Goal: Task Accomplishment & Management: Manage account settings

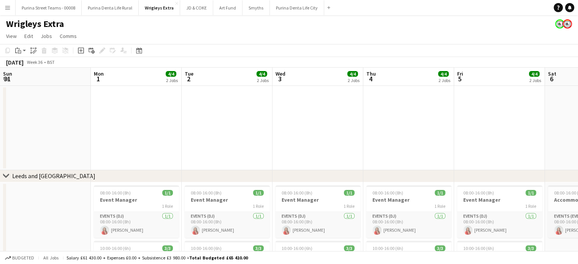
scroll to position [0, 214]
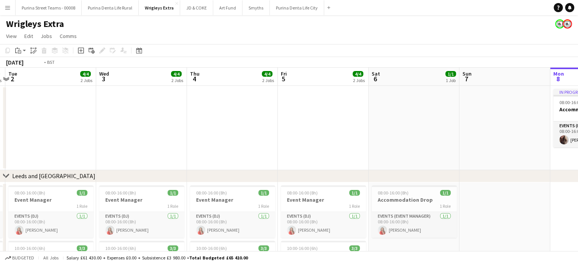
drag, startPoint x: 245, startPoint y: 144, endPoint x: 359, endPoint y: 139, distance: 114.0
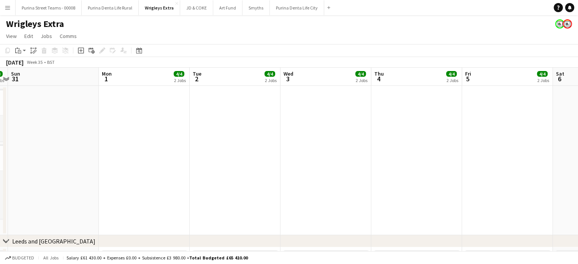
drag, startPoint x: 129, startPoint y: 122, endPoint x: 293, endPoint y: 124, distance: 163.3
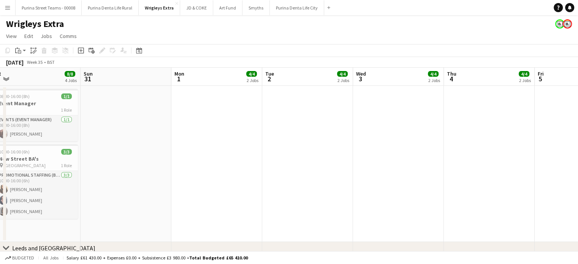
drag, startPoint x: 118, startPoint y: 132, endPoint x: 301, endPoint y: 130, distance: 183.0
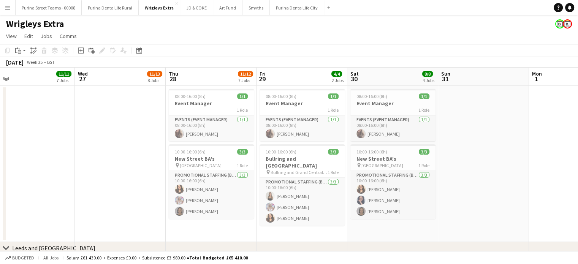
scroll to position [0, 188]
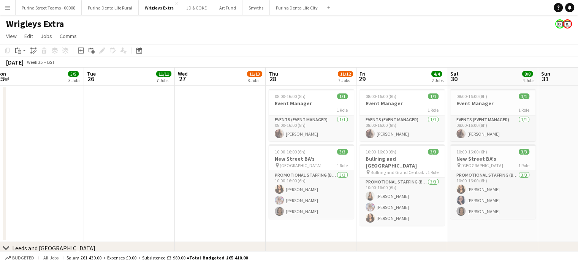
drag, startPoint x: 117, startPoint y: 118, endPoint x: 191, endPoint y: 117, distance: 74.4
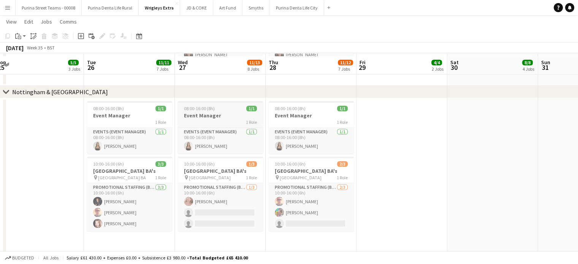
scroll to position [770, 0]
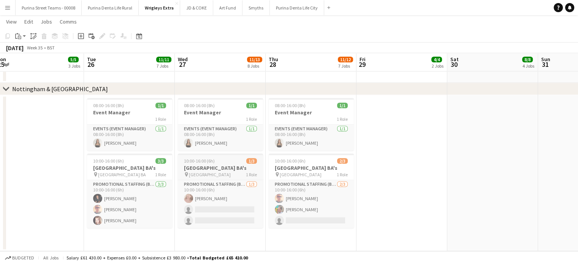
click at [220, 171] on h3 "[GEOGRAPHIC_DATA] BA's" at bounding box center [220, 167] width 85 height 7
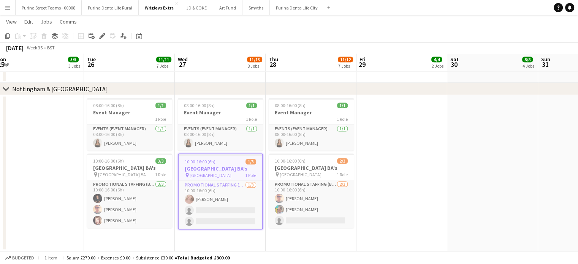
click at [220, 172] on h3 "[GEOGRAPHIC_DATA] BA's" at bounding box center [220, 168] width 84 height 7
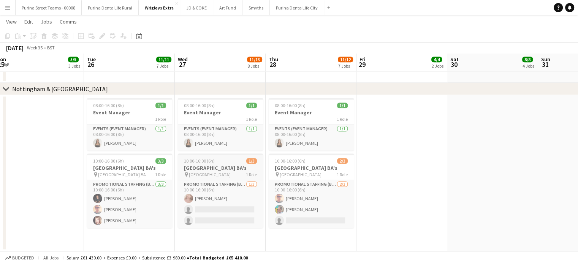
click at [220, 171] on h3 "[GEOGRAPHIC_DATA] BA's" at bounding box center [220, 167] width 85 height 7
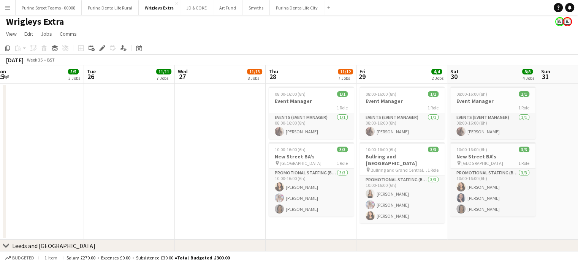
scroll to position [0, 0]
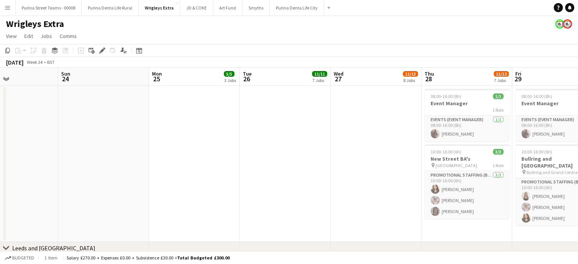
scroll to position [0, 206]
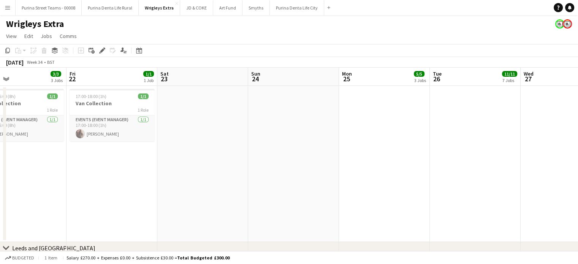
drag, startPoint x: 159, startPoint y: 180, endPoint x: 303, endPoint y: 167, distance: 144.1
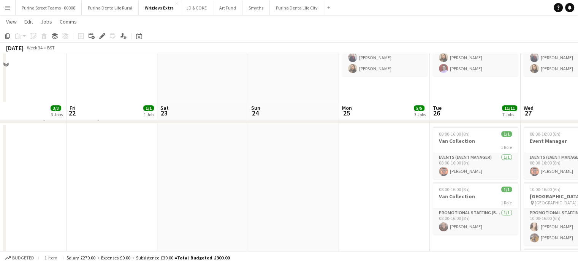
scroll to position [608, 0]
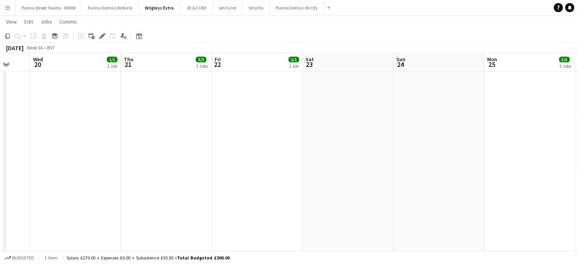
drag, startPoint x: 231, startPoint y: 178, endPoint x: 201, endPoint y: 176, distance: 30.1
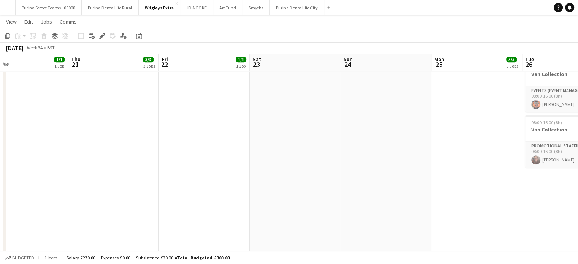
drag, startPoint x: 134, startPoint y: 174, endPoint x: 235, endPoint y: 179, distance: 101.1
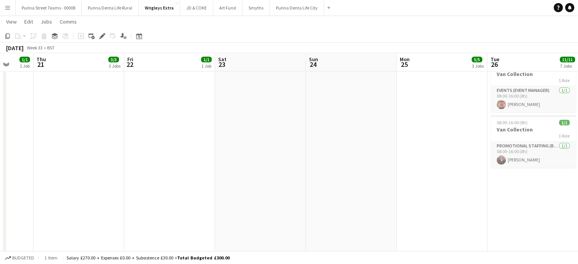
drag, startPoint x: 107, startPoint y: 191, endPoint x: 68, endPoint y: 189, distance: 39.1
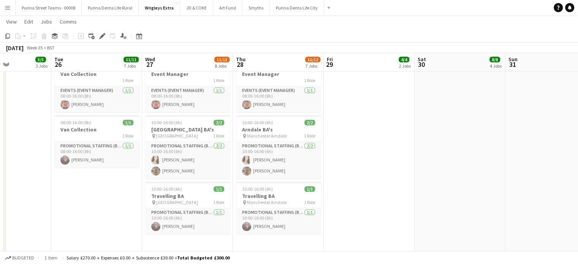
drag, startPoint x: 158, startPoint y: 189, endPoint x: 68, endPoint y: 187, distance: 89.7
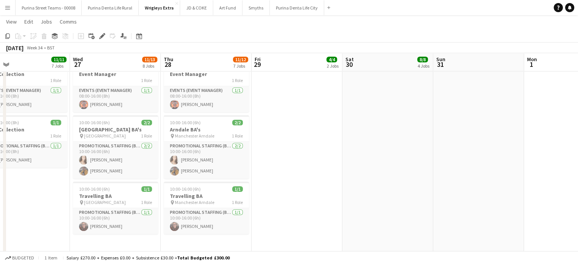
drag, startPoint x: 303, startPoint y: 189, endPoint x: 65, endPoint y: 193, distance: 238.9
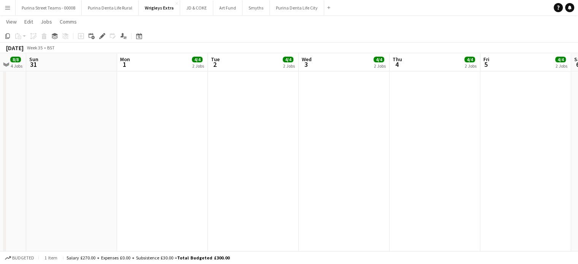
drag, startPoint x: 351, startPoint y: 183, endPoint x: 126, endPoint y: 192, distance: 225.4
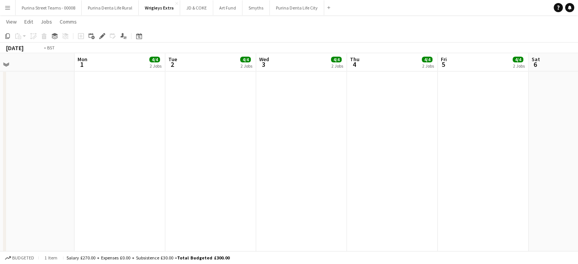
drag, startPoint x: 341, startPoint y: 175, endPoint x: 239, endPoint y: 171, distance: 101.8
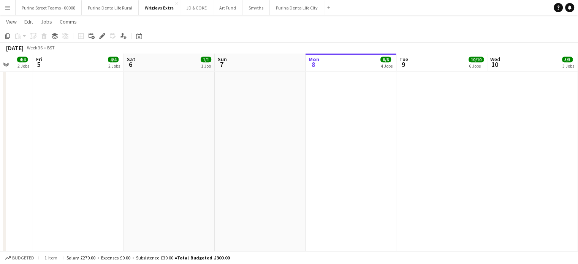
drag, startPoint x: 267, startPoint y: 185, endPoint x: 196, endPoint y: 183, distance: 71.8
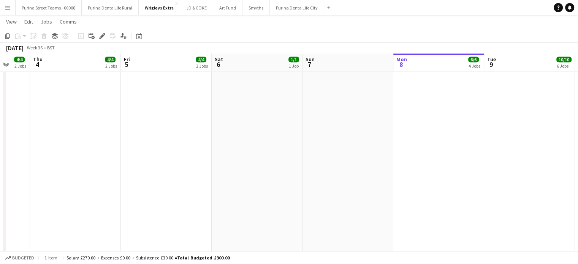
drag, startPoint x: 221, startPoint y: 184, endPoint x: 400, endPoint y: 167, distance: 180.1
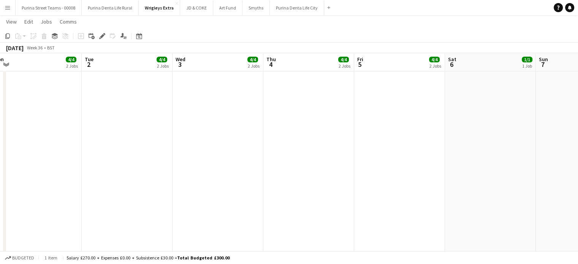
drag, startPoint x: 208, startPoint y: 161, endPoint x: 319, endPoint y: 145, distance: 111.6
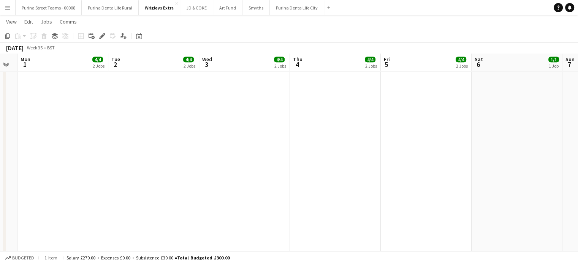
scroll to position [0, 163]
drag, startPoint x: 143, startPoint y: 150, endPoint x: 346, endPoint y: 144, distance: 203.2
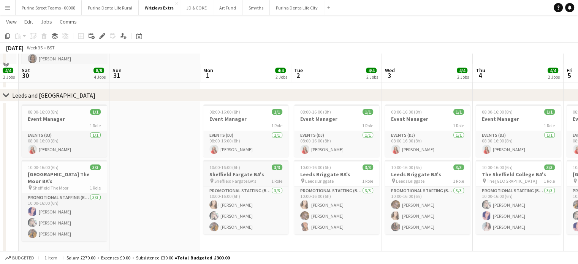
scroll to position [228, 0]
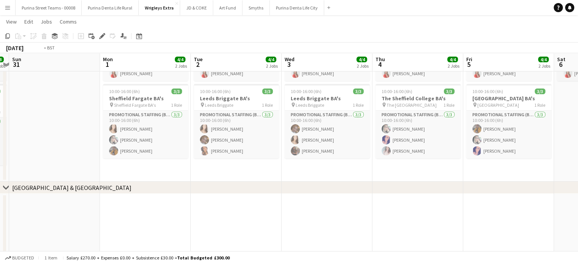
drag, startPoint x: 353, startPoint y: 207, endPoint x: 316, endPoint y: 199, distance: 37.8
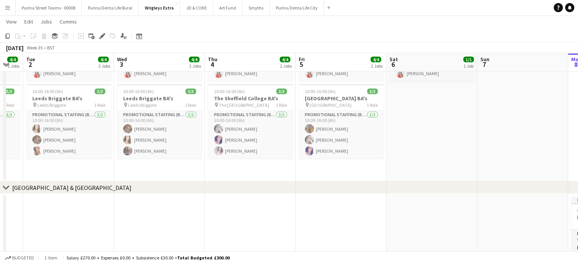
drag, startPoint x: 128, startPoint y: 204, endPoint x: 155, endPoint y: 200, distance: 27.7
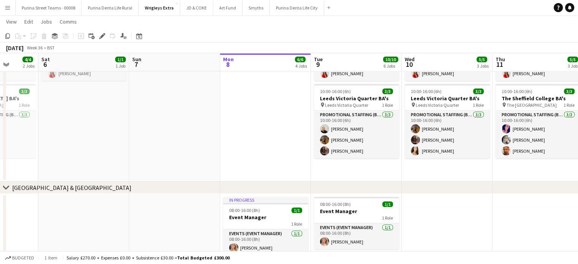
scroll to position [0, 327]
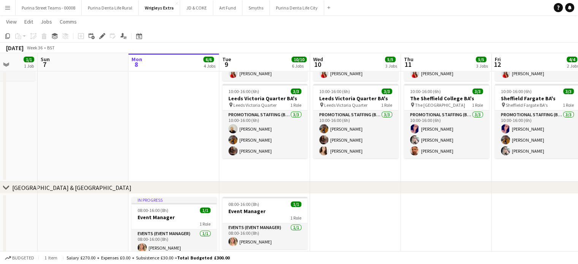
drag, startPoint x: 186, startPoint y: 197, endPoint x: 232, endPoint y: 190, distance: 46.5
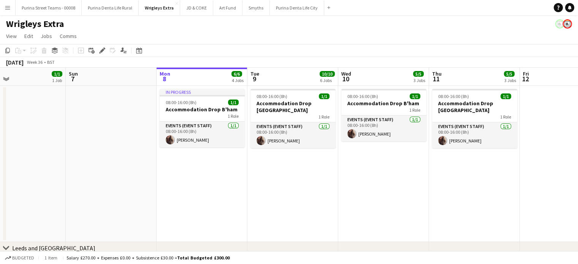
scroll to position [0, 297]
drag, startPoint x: 162, startPoint y: 183, endPoint x: 178, endPoint y: 184, distance: 16.3
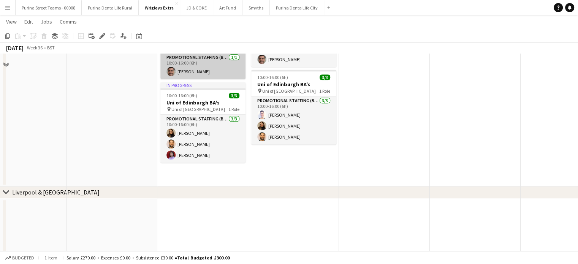
scroll to position [494, 0]
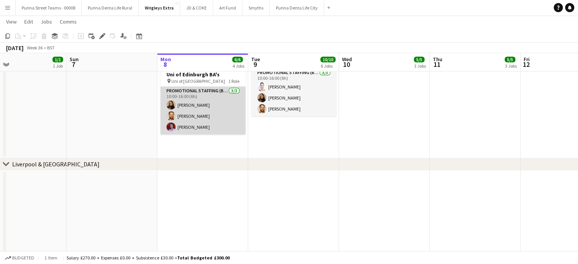
click at [195, 126] on app-card-role "Promotional Staffing (Brand Ambassadors) [DATE] 10:00-16:00 (6h) [PERSON_NAME] …" at bounding box center [202, 111] width 85 height 48
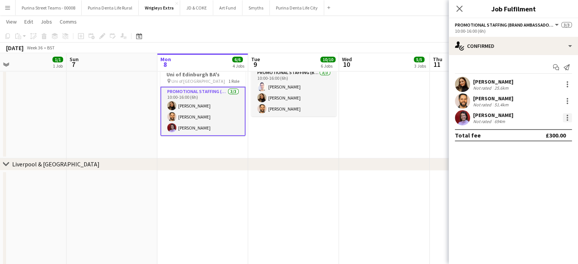
click at [569, 117] on div at bounding box center [566, 117] width 9 height 9
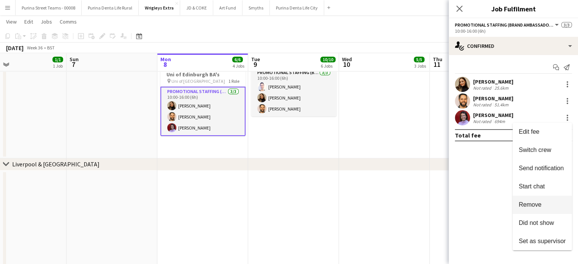
click at [541, 203] on span "Remove" at bounding box center [541, 204] width 47 height 7
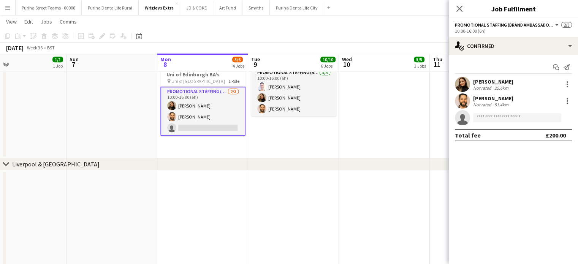
click at [418, 139] on app-date-cell at bounding box center [384, 43] width 91 height 230
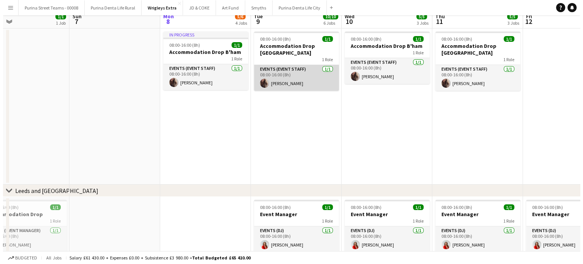
scroll to position [0, 0]
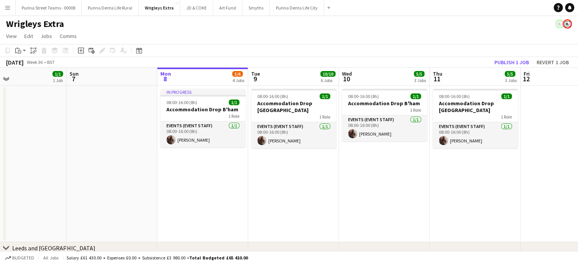
click at [9, 11] on button "Menu" at bounding box center [7, 7] width 15 height 15
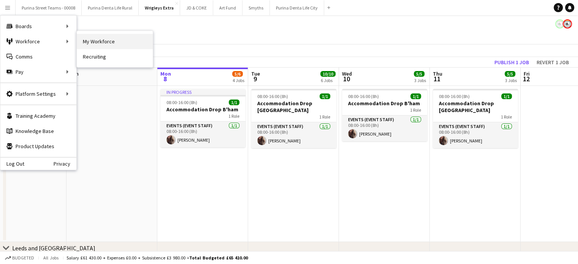
click at [96, 39] on link "My Workforce" at bounding box center [115, 41] width 76 height 15
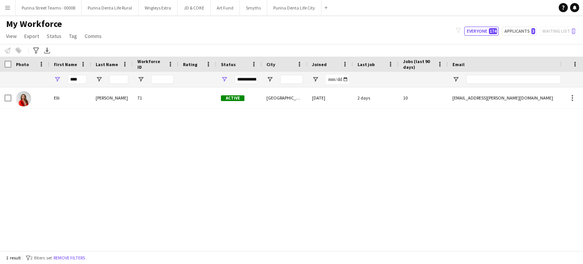
click at [14, 9] on button "Menu" at bounding box center [7, 7] width 15 height 15
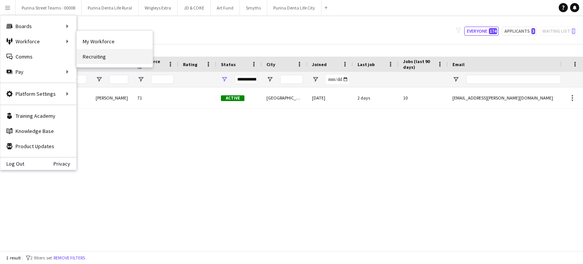
click at [127, 63] on link "Recruiting" at bounding box center [115, 56] width 76 height 15
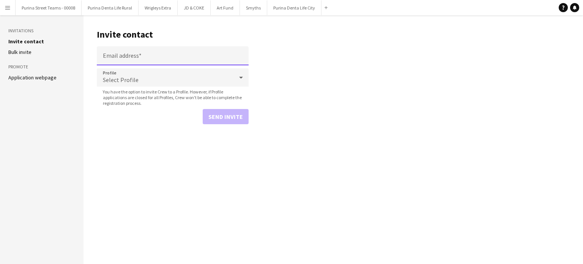
click at [154, 60] on input "Email address" at bounding box center [173, 55] width 152 height 19
paste input "**********"
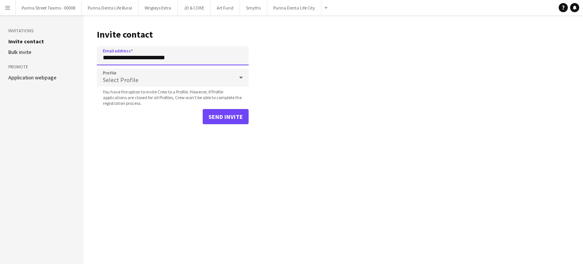
type input "**********"
click at [224, 118] on button "Send invite" at bounding box center [226, 116] width 46 height 15
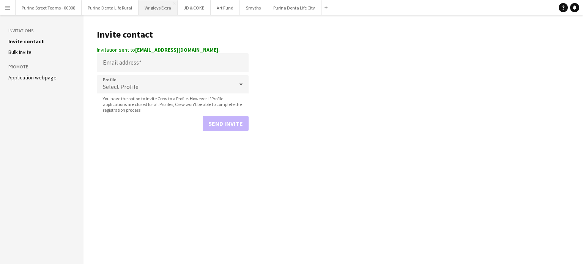
click at [158, 14] on button "Wrigleys Extra Close" at bounding box center [158, 7] width 39 height 15
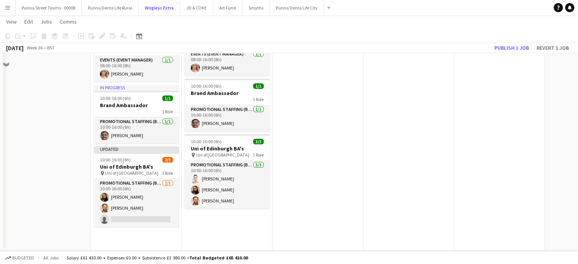
scroll to position [342, 0]
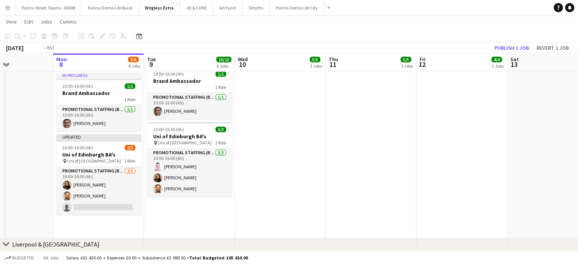
drag, startPoint x: 450, startPoint y: 164, endPoint x: 182, endPoint y: 172, distance: 267.8
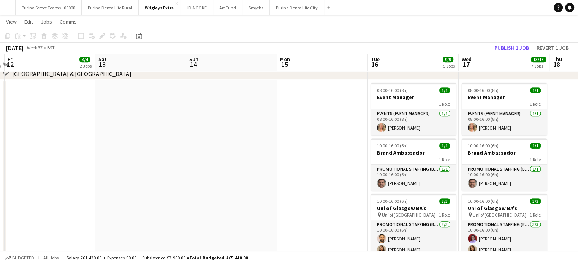
drag, startPoint x: 419, startPoint y: 162, endPoint x: 235, endPoint y: 174, distance: 183.8
click at [234, 175] on app-calendar-viewport "Tue 9 10/10 6 Jobs Wed 10 5/5 3 Jobs Thu 11 5/5 3 Jobs Fri 12 4/4 2 Jobs Sat 13…" at bounding box center [289, 190] width 578 height 1004
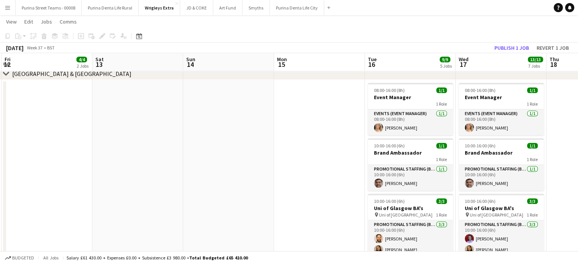
scroll to position [0, 183]
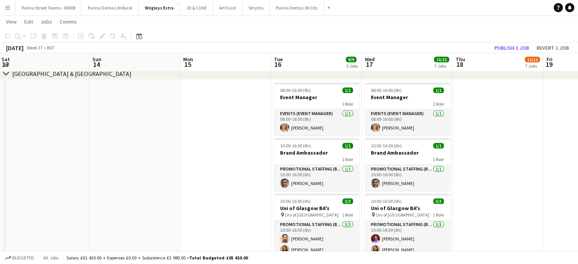
click at [230, 166] on app-calendar-viewport "Thu 11 5/5 3 Jobs Fri 12 4/4 2 Jobs Sat 13 Sun 14 Mon 15 Tue 16 9/9 5 Jobs Wed …" at bounding box center [289, 190] width 578 height 1004
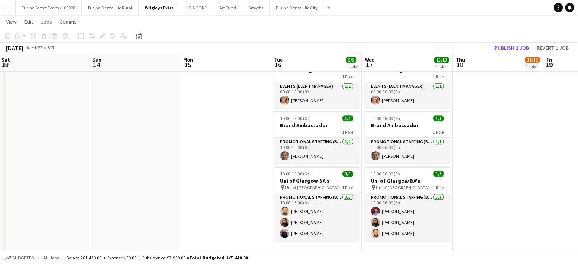
scroll to position [380, 0]
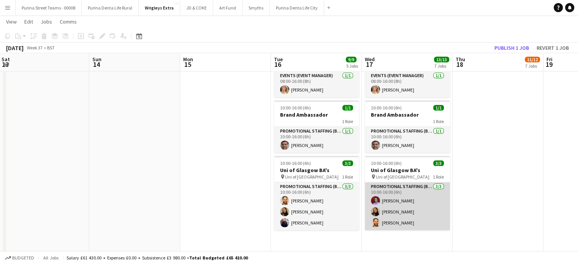
click at [412, 202] on app-card-role "Promotional Staffing (Brand Ambassadors) [DATE] 10:00-16:00 (6h) [PERSON_NAME] …" at bounding box center [407, 206] width 85 height 48
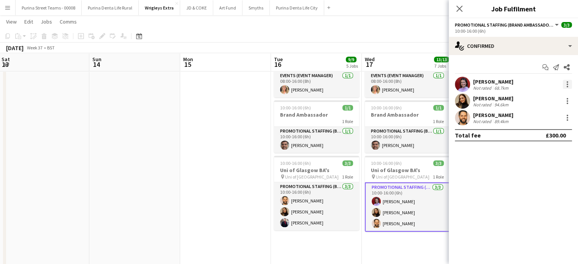
click at [566, 81] on div at bounding box center [566, 84] width 9 height 9
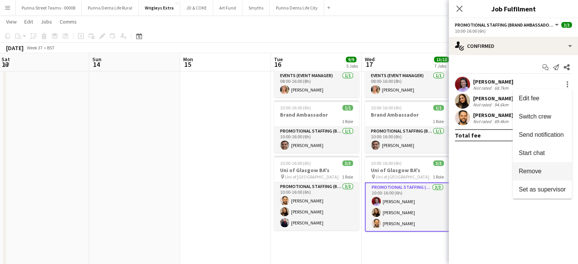
click at [546, 174] on span "Remove" at bounding box center [541, 171] width 47 height 7
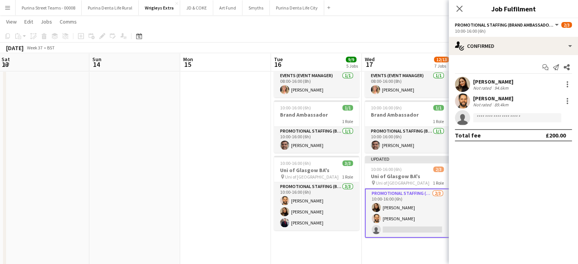
click at [178, 154] on app-date-cell at bounding box center [134, 157] width 91 height 230
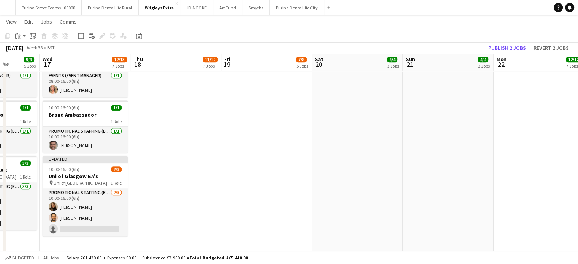
drag, startPoint x: 529, startPoint y: 159, endPoint x: 354, endPoint y: 166, distance: 175.2
click at [303, 175] on app-calendar-viewport "Sat 13 Sun 14 Mon 15 Tue 16 9/9 5 Jobs Wed 17 12/13 7 Jobs Thu 18 11/12 7 Jobs …" at bounding box center [289, 152] width 578 height 1004
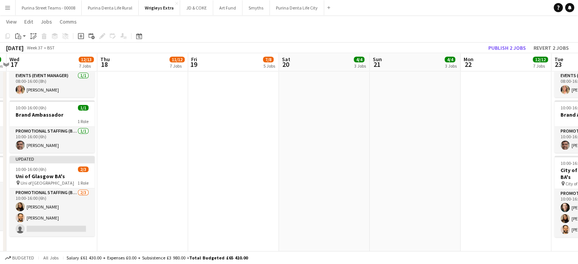
drag, startPoint x: 450, startPoint y: 165, endPoint x: 360, endPoint y: 152, distance: 91.3
click at [142, 150] on app-calendar-viewport "Sat 13 Sun 14 Mon 15 Tue 16 9/9 5 Jobs Wed 17 12/13 7 Jobs Thu 18 11/12 7 Jobs …" at bounding box center [289, 152] width 578 height 1004
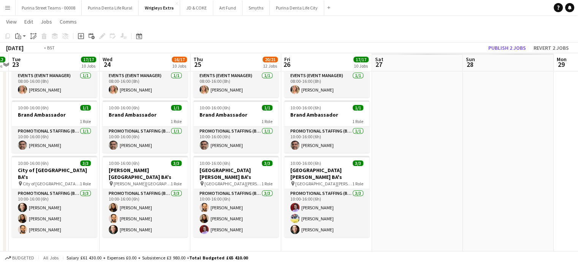
scroll to position [0, 300]
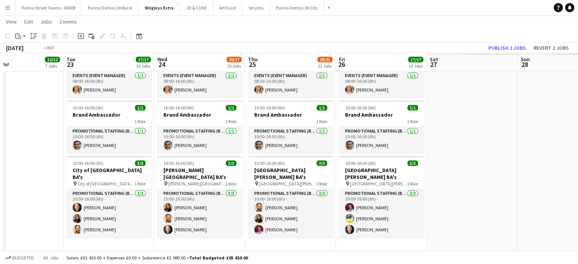
drag, startPoint x: 282, startPoint y: 155, endPoint x: 141, endPoint y: 145, distance: 140.8
click at [141, 145] on app-calendar-viewport "Fri 19 7/8 5 Jobs Sat 20 4/4 3 Jobs Sun 21 4/4 3 Jobs Mon 22 12/12 7 Jobs Tue 2…" at bounding box center [289, 152] width 578 height 1004
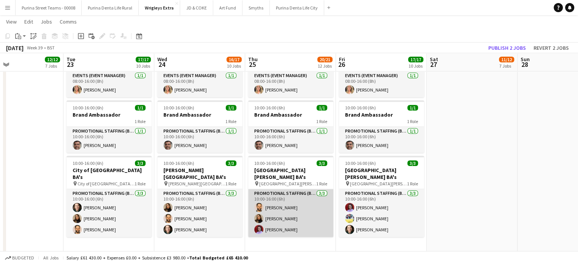
click at [276, 223] on app-card-role "Promotional Staffing (Brand Ambassadors) [DATE] 10:00-16:00 (6h) [PERSON_NAME] …" at bounding box center [290, 213] width 85 height 48
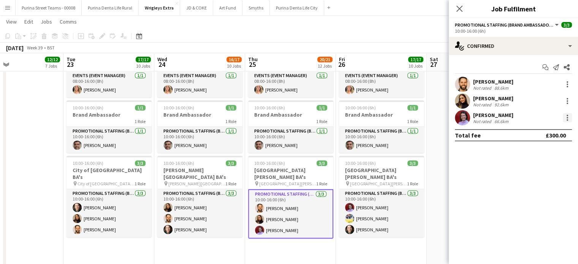
click at [565, 120] on div at bounding box center [566, 117] width 9 height 9
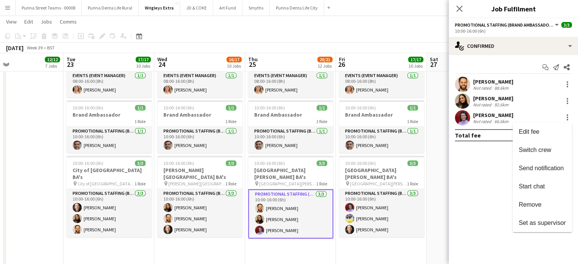
drag, startPoint x: 538, startPoint y: 204, endPoint x: 466, endPoint y: 219, distance: 73.9
click at [538, 204] on span "Remove" at bounding box center [529, 204] width 23 height 6
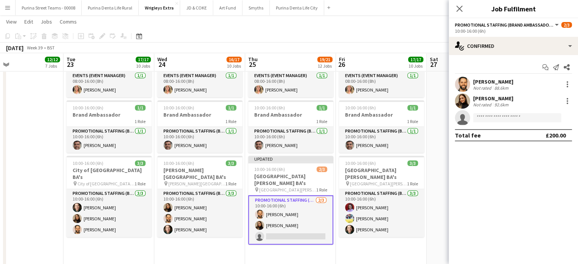
click at [409, 249] on app-date-cell "08:00-16:00 (8h) 1/1 Event Manager 1 Role Events (Event Manager) [DATE] 08:00-1…" at bounding box center [381, 157] width 91 height 230
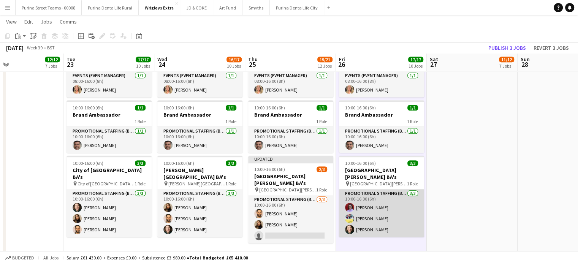
click at [395, 201] on app-card-role "Promotional Staffing (Brand Ambassadors) [DATE] 10:00-16:00 (6h) [PERSON_NAME] …" at bounding box center [381, 213] width 85 height 48
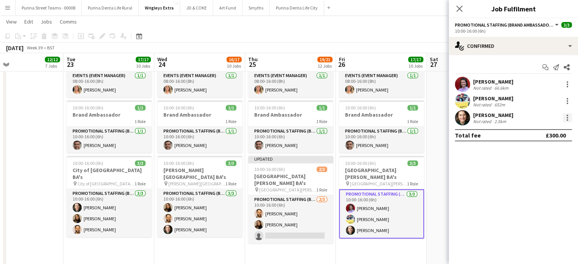
click at [568, 119] on div at bounding box center [566, 117] width 9 height 9
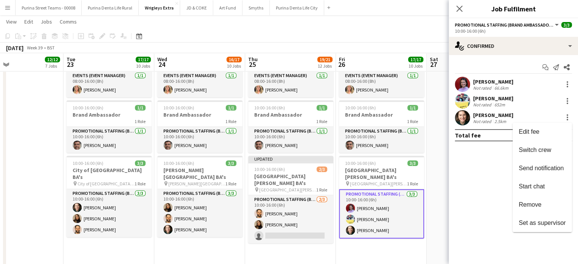
click at [563, 82] on div at bounding box center [289, 132] width 578 height 264
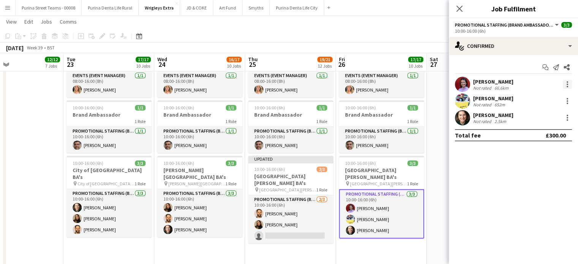
click at [567, 84] on div at bounding box center [567, 85] width 2 height 2
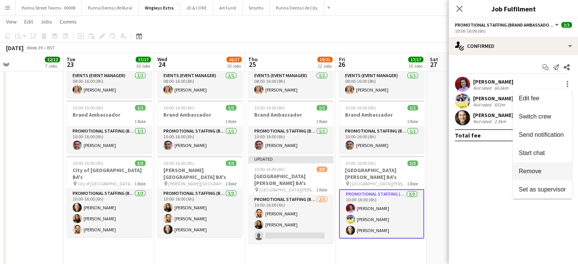
click at [545, 170] on span "Remove" at bounding box center [541, 171] width 47 height 7
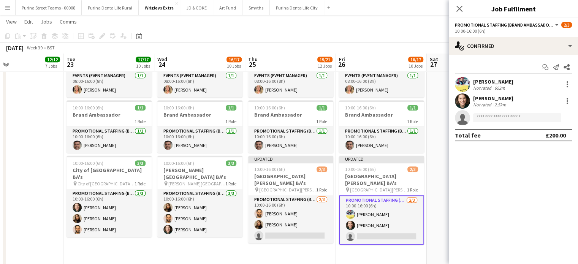
click at [430, 230] on app-date-cell at bounding box center [471, 157] width 91 height 230
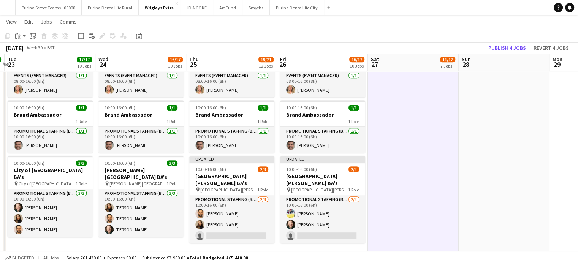
drag, startPoint x: 421, startPoint y: 203, endPoint x: 238, endPoint y: 183, distance: 184.5
click at [209, 183] on app-calendar-viewport "Fri 19 7/8 5 Jobs Sat 20 4/4 3 Jobs Sun 21 4/4 3 Jobs Mon 22 12/12 7 Jobs Tue 2…" at bounding box center [289, 152] width 578 height 1004
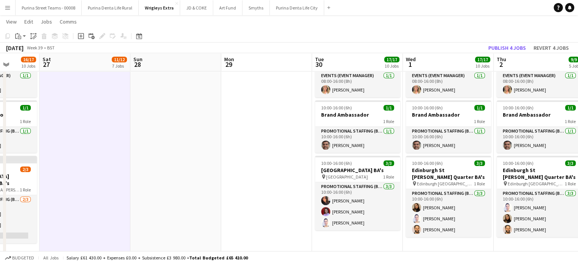
drag, startPoint x: 226, startPoint y: 177, endPoint x: 204, endPoint y: 177, distance: 21.6
click at [204, 177] on app-calendar-viewport "Tue 23 17/17 10 Jobs Wed 24 16/17 10 Jobs Thu 25 19/21 12 Jobs Fri 26 16/17 10 …" at bounding box center [289, 152] width 578 height 1004
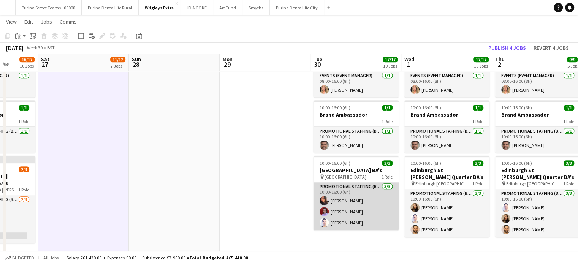
click at [390, 210] on app-card-role "Promotional Staffing (Brand Ambassadors) [DATE] 10:00-16:00 (6h) [PERSON_NAME] …" at bounding box center [355, 206] width 85 height 48
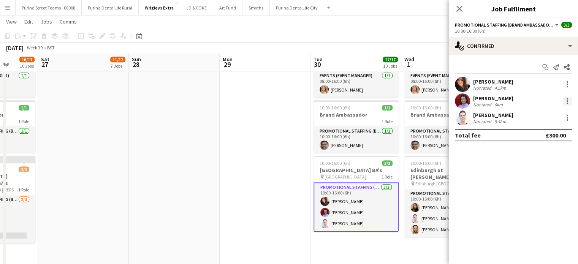
click at [567, 100] on div at bounding box center [567, 101] width 2 height 2
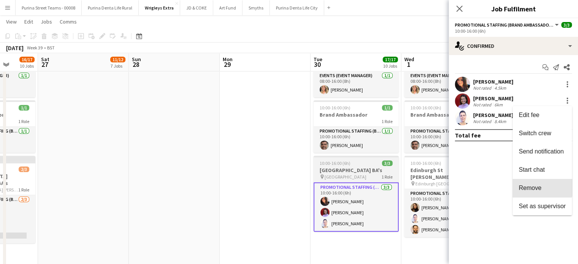
drag, startPoint x: 529, startPoint y: 187, endPoint x: 386, endPoint y: 196, distance: 143.4
click at [529, 187] on span "Remove" at bounding box center [529, 188] width 23 height 6
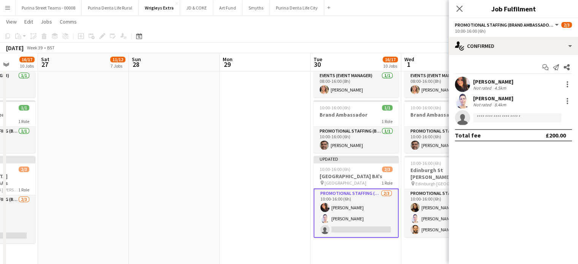
click at [250, 208] on app-date-cell at bounding box center [264, 157] width 91 height 230
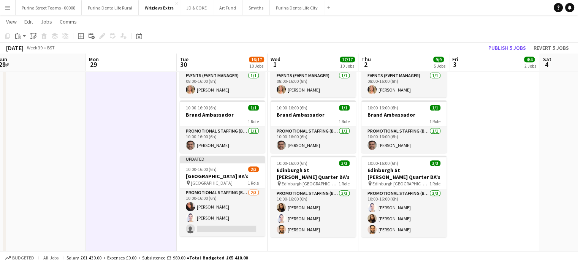
drag, startPoint x: 279, startPoint y: 198, endPoint x: 145, endPoint y: 190, distance: 133.9
click at [145, 190] on app-calendar-viewport "Thu 25 19/21 12 Jobs Fri 26 16/17 10 Jobs Sat 27 11/12 7 Jobs Sun 28 Mon 29 Tue…" at bounding box center [289, 152] width 578 height 1004
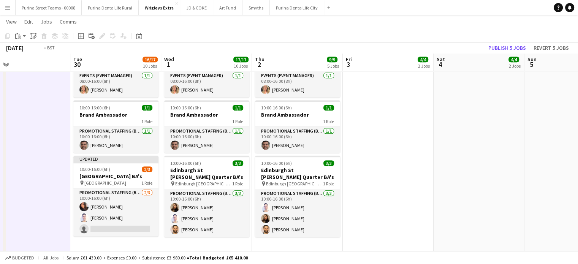
drag, startPoint x: 228, startPoint y: 214, endPoint x: 179, endPoint y: 203, distance: 49.8
click at [146, 212] on app-calendar-viewport "Fri 26 16/17 10 Jobs Sat 27 11/12 7 Jobs Sun 28 Mon 29 Tue 30 16/17 10 Jobs Wed…" at bounding box center [289, 152] width 578 height 1004
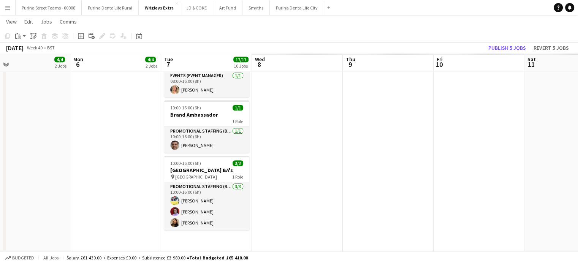
drag, startPoint x: 382, startPoint y: 187, endPoint x: 69, endPoint y: 185, distance: 312.9
click at [69, 185] on app-calendar-viewport "Thu 2 9/9 5 Jobs Fri 3 4/4 2 Jobs Sat 4 4/4 2 Jobs Sun 5 4/4 2 Jobs Mon 6 4/4 2…" at bounding box center [289, 152] width 578 height 1004
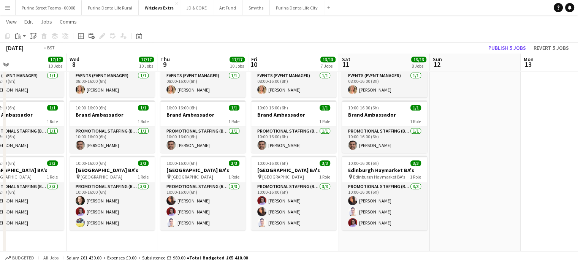
scroll to position [0, 176]
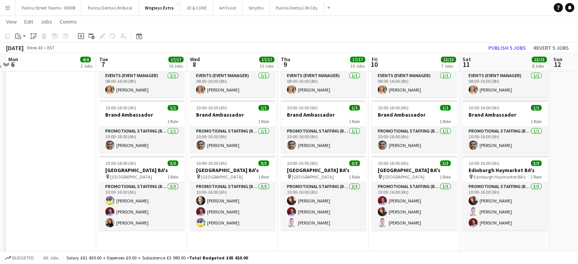
click at [287, 182] on app-calendar-viewport "Sat 4 4/4 2 Jobs Sun 5 4/4 2 Jobs Mon 6 4/4 2 Jobs Tue 7 17/17 10 Jobs Wed 8 17…" at bounding box center [289, 152] width 578 height 1004
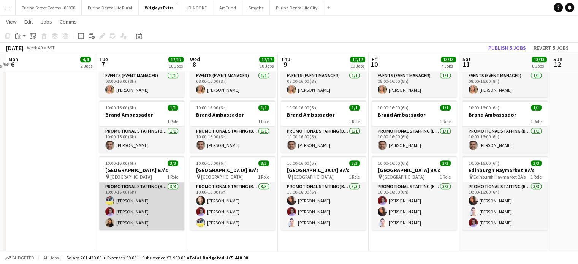
click at [119, 211] on app-card-role "Promotional Staffing (Brand Ambassadors) [DATE] 10:00-16:00 (6h) [PERSON_NAME] …" at bounding box center [141, 206] width 85 height 48
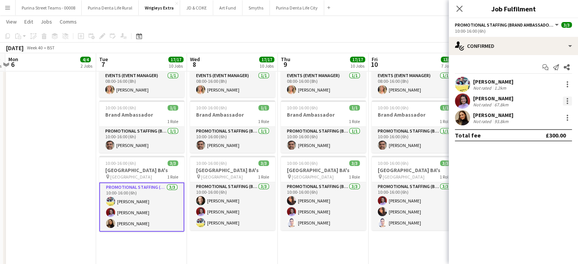
click at [569, 98] on div at bounding box center [566, 100] width 9 height 9
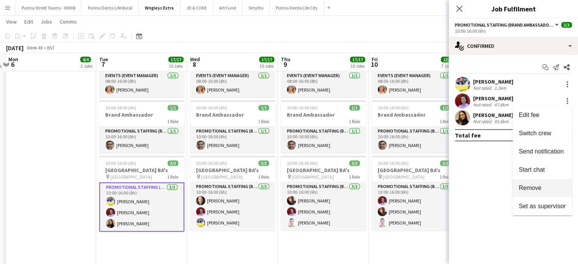
click at [536, 192] on button "Remove" at bounding box center [541, 188] width 59 height 18
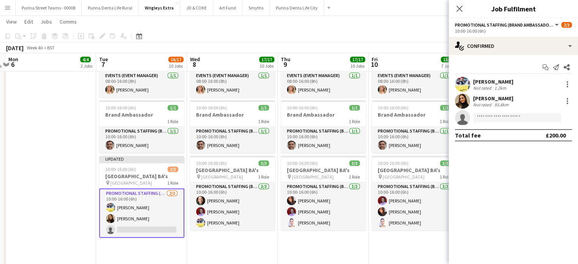
click at [523, 197] on mat-expansion-panel "check Confirmed Start chat Send notification Share [PERSON_NAME] Not rated 1.2k…" at bounding box center [512, 159] width 129 height 209
click at [460, 8] on icon "Close pop-in" at bounding box center [458, 8] width 7 height 7
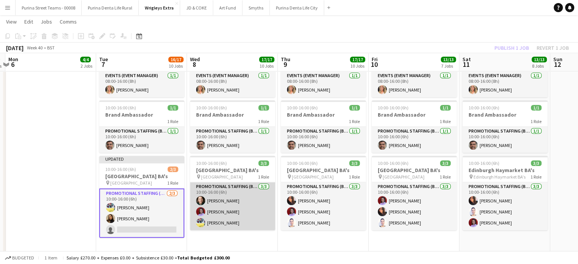
click at [235, 211] on app-card-role "Promotional Staffing (Brand Ambassadors) [DATE] 10:00-16:00 (6h) [PERSON_NAME] …" at bounding box center [232, 206] width 85 height 48
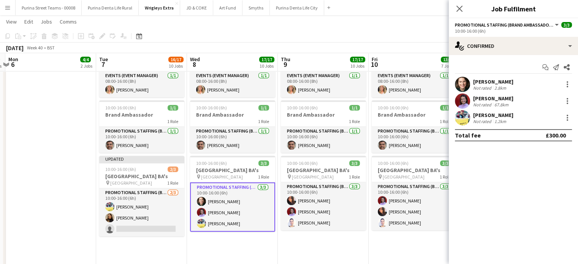
click at [560, 96] on div "[PERSON_NAME] Not rated 67.8km" at bounding box center [512, 100] width 129 height 15
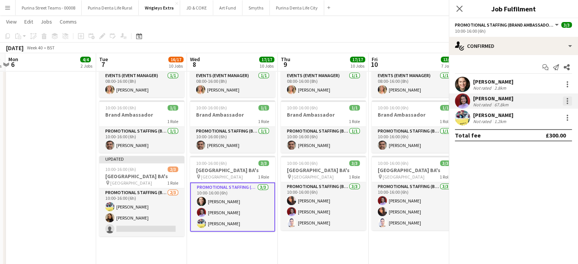
click at [565, 98] on div at bounding box center [566, 100] width 9 height 9
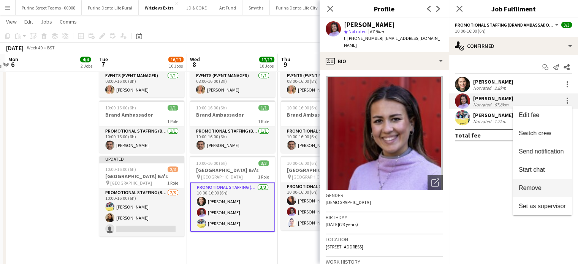
click at [548, 189] on span "Remove" at bounding box center [541, 188] width 47 height 7
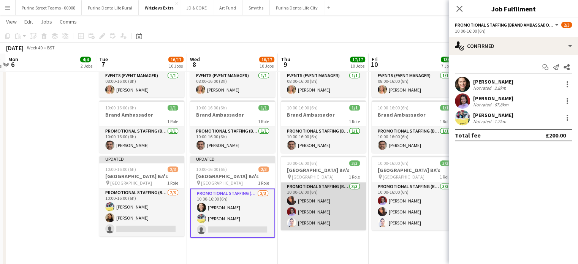
click at [347, 215] on app-card-role "Promotional Staffing (Brand Ambassadors) [DATE] 10:00-16:00 (6h) [PERSON_NAME] …" at bounding box center [323, 206] width 85 height 48
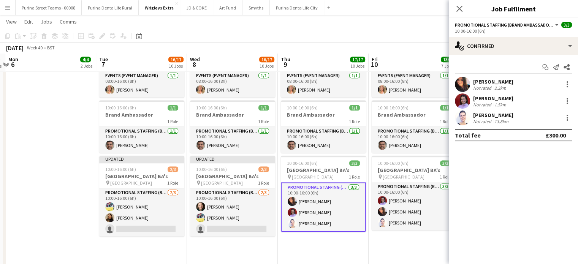
click at [564, 96] on div at bounding box center [566, 100] width 11 height 9
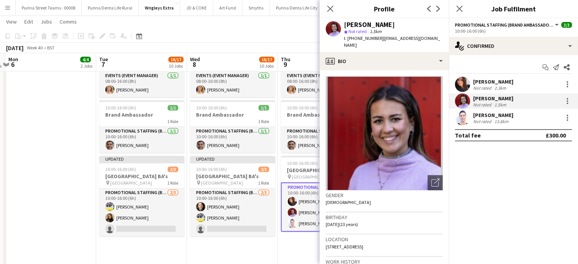
click at [496, 197] on mat-expansion-panel "check Confirmed Start chat Send notification Share [PERSON_NAME] Not rated 2.3k…" at bounding box center [512, 159] width 129 height 209
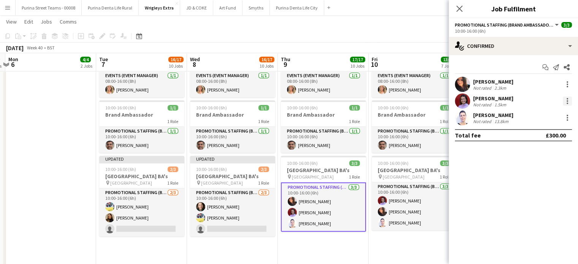
click at [568, 98] on div at bounding box center [566, 100] width 9 height 9
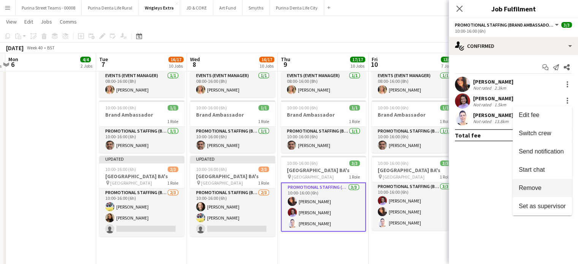
click at [540, 186] on span "Remove" at bounding box center [529, 188] width 23 height 6
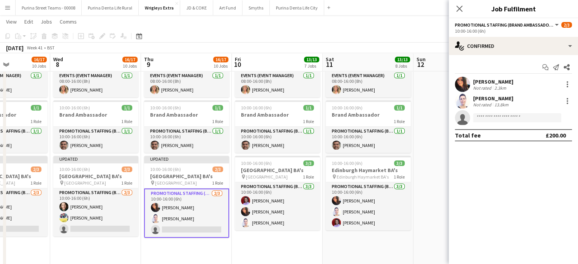
scroll to position [0, 337]
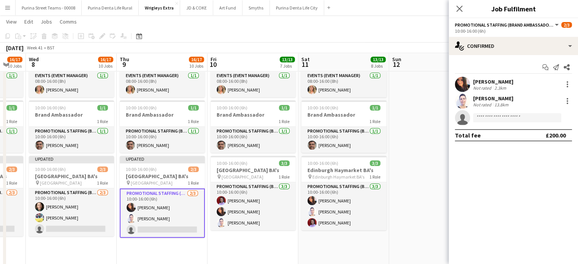
drag, startPoint x: 379, startPoint y: 246, endPoint x: 218, endPoint y: 243, distance: 161.4
click at [218, 243] on app-calendar-viewport "Sat 4 4/4 2 Jobs Sun 5 4/4 2 Jobs Mon 6 4/4 2 Jobs Tue 7 16/17 10 Jobs Wed 8 16…" at bounding box center [289, 152] width 578 height 1004
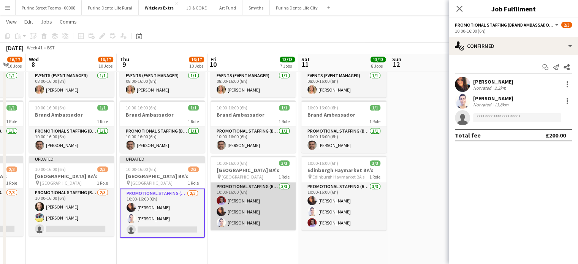
click at [251, 207] on app-card-role "Promotional Staffing (Brand Ambassadors) [DATE] 10:00-16:00 (6h) [PERSON_NAME] …" at bounding box center [252, 206] width 85 height 48
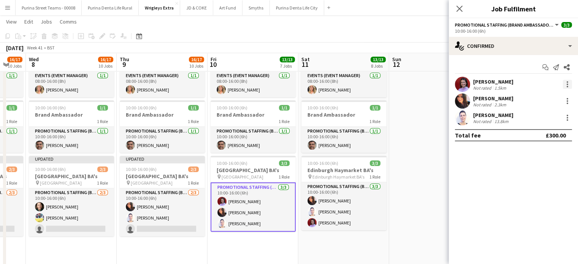
click at [569, 85] on div at bounding box center [566, 84] width 9 height 9
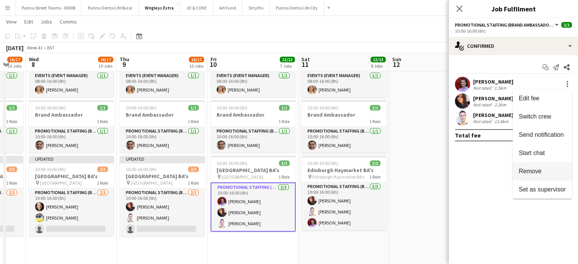
click at [536, 172] on span "Remove" at bounding box center [529, 171] width 23 height 6
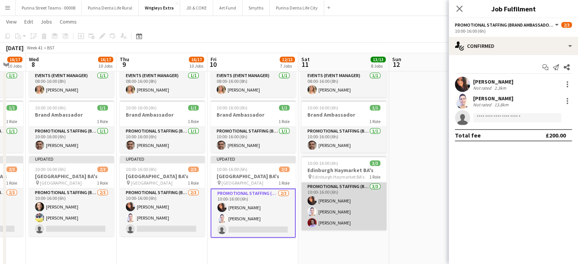
click at [347, 221] on app-card-role "Promotional Staffing (Brand Ambassadors) [DATE] 10:00-16:00 (6h) [PERSON_NAME] …" at bounding box center [343, 206] width 85 height 48
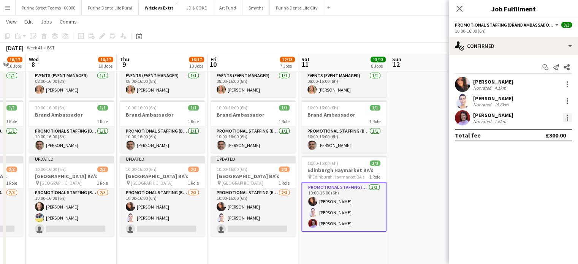
click at [563, 115] on div at bounding box center [566, 117] width 9 height 9
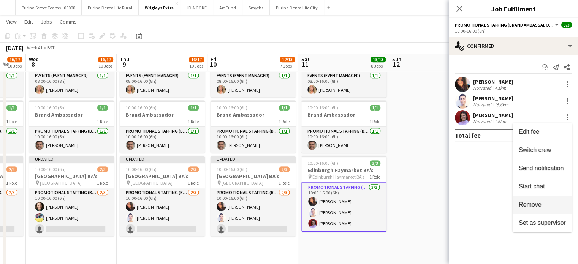
click at [529, 207] on span "Remove" at bounding box center [529, 204] width 23 height 6
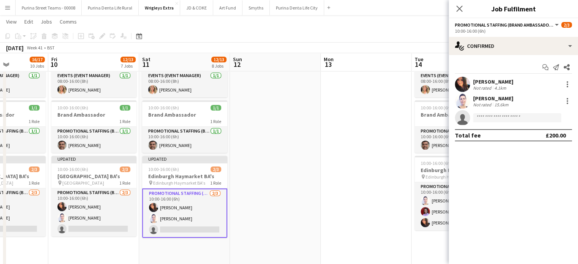
drag, startPoint x: 408, startPoint y: 188, endPoint x: 290, endPoint y: 174, distance: 119.0
click at [248, 180] on app-calendar-viewport "Mon 6 4/4 2 Jobs Tue 7 16/17 10 Jobs Wed 8 16/17 10 Jobs Thu 9 16/17 10 Jobs Fr…" at bounding box center [289, 152] width 578 height 1004
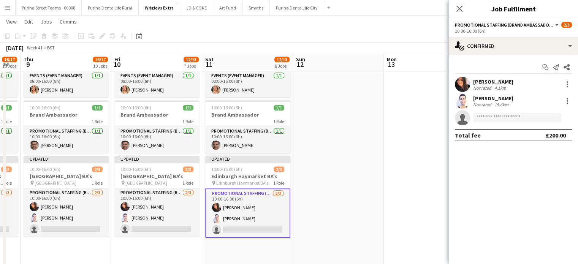
scroll to position [0, 255]
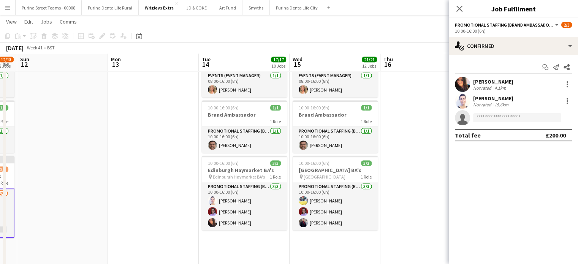
drag, startPoint x: 382, startPoint y: 174, endPoint x: 170, endPoint y: 171, distance: 211.5
click at [170, 171] on app-calendar-viewport "Thu 9 16/17 10 Jobs Fri 10 12/13 7 Jobs Sat 11 12/13 8 Jobs Sun 12 Mon 13 Tue 1…" at bounding box center [289, 152] width 578 height 1004
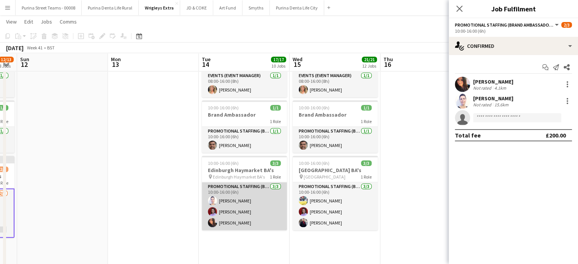
click at [240, 211] on app-card-role "Promotional Staffing (Brand Ambassadors) [DATE] 10:00-16:00 (6h) [PERSON_NAME] …" at bounding box center [244, 206] width 85 height 48
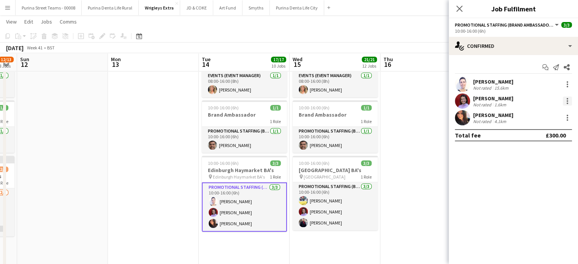
click at [567, 102] on div at bounding box center [566, 100] width 9 height 9
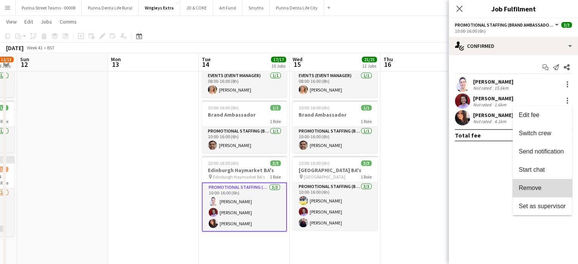
click at [538, 194] on button "Remove" at bounding box center [541, 188] width 59 height 18
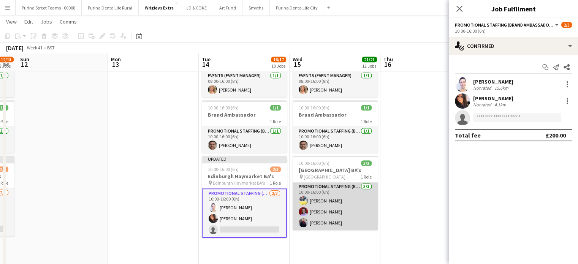
click at [341, 211] on app-card-role "Promotional Staffing (Brand Ambassadors) [DATE] 10:00-16:00 (6h) [PERSON_NAME] …" at bounding box center [334, 206] width 85 height 48
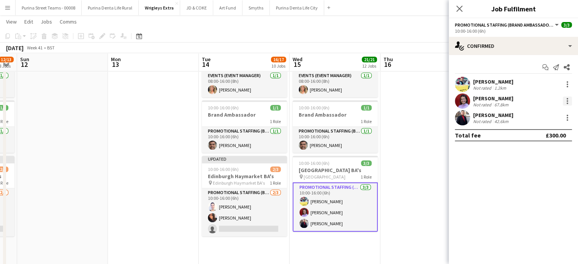
click at [566, 98] on div at bounding box center [567, 99] width 2 height 2
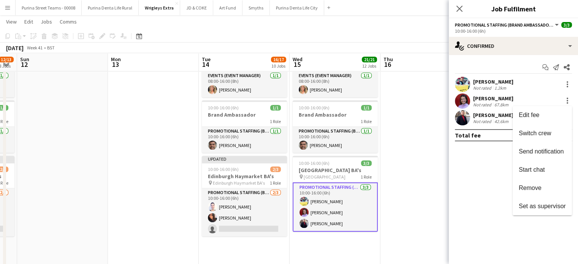
click at [529, 189] on span "Remove" at bounding box center [529, 188] width 23 height 6
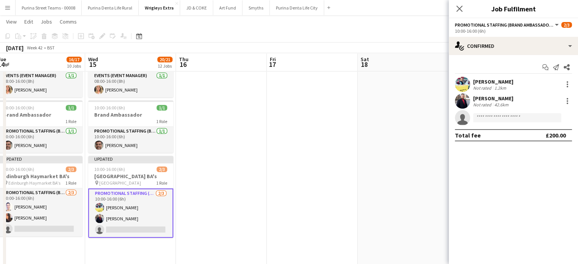
drag, startPoint x: 402, startPoint y: 174, endPoint x: 197, endPoint y: 155, distance: 205.1
click at [197, 155] on app-calendar-viewport "Sat 11 12/13 8 Jobs Sun 12 Mon 13 Tue 14 16/17 10 Jobs Wed 15 20/21 12 Jobs Thu…" at bounding box center [289, 152] width 578 height 1004
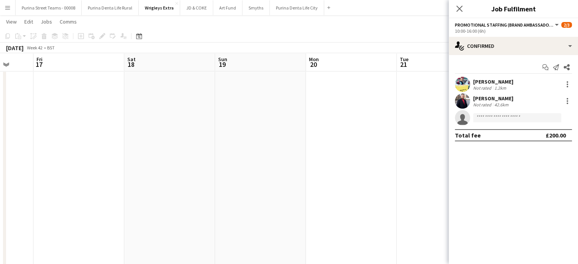
drag, startPoint x: 347, startPoint y: 153, endPoint x: 276, endPoint y: 132, distance: 73.6
click at [100, 127] on app-calendar-viewport "Mon 13 Tue 14 16/17 10 Jobs Wed 15 20/21 12 Jobs Thu 16 Fri 17 Sat 18 Sun 19 Mo…" at bounding box center [289, 152] width 578 height 1004
click at [70, 113] on app-calendar-viewport "Mon 13 Tue 14 16/17 10 Jobs Wed 15 20/21 12 Jobs Thu 16 Fri 17 Sat 18 Sun 19 Mo…" at bounding box center [289, 152] width 578 height 1004
drag, startPoint x: 336, startPoint y: 137, endPoint x: 179, endPoint y: 129, distance: 157.4
click at [175, 137] on app-calendar-viewport "Fri 17 Sat 18 Sun 19 Mon 20 Tue 21 Wed 22 Thu 23 Fri 24 Sat 25 Sun 26 Mon 27 Tu…" at bounding box center [289, 152] width 578 height 1004
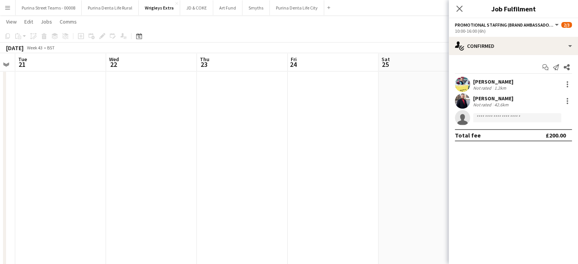
scroll to position [0, 348]
click at [458, 11] on icon "Close pop-in" at bounding box center [458, 8] width 7 height 7
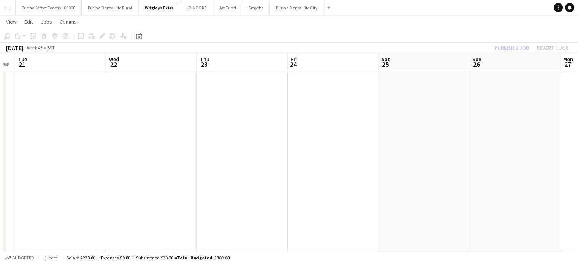
click at [505, 114] on app-date-cell at bounding box center [514, 157] width 91 height 230
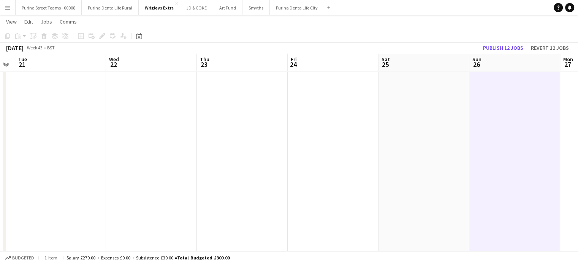
scroll to position [0, 347]
click at [514, 48] on button "Publish 12 jobs" at bounding box center [503, 48] width 46 height 10
click at [5, 10] on app-icon "Menu" at bounding box center [8, 8] width 6 height 6
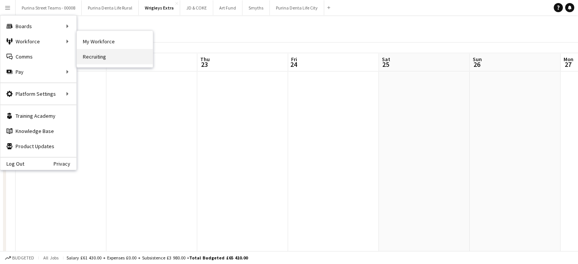
click at [90, 56] on link "Recruiting" at bounding box center [115, 56] width 76 height 15
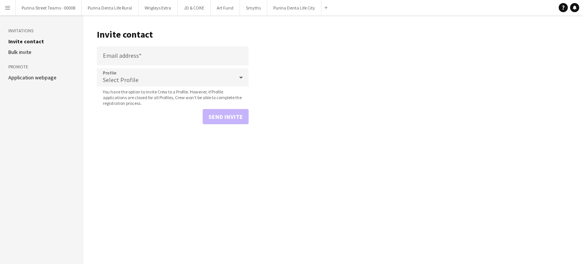
click at [12, 7] on button "Menu" at bounding box center [7, 7] width 15 height 15
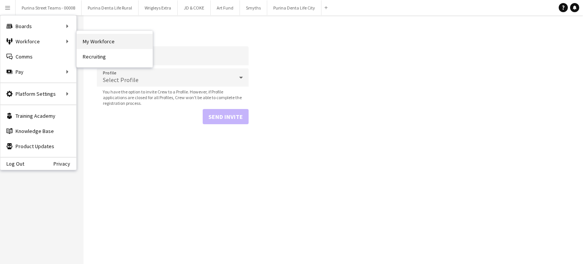
click at [101, 43] on link "My Workforce" at bounding box center [115, 41] width 76 height 15
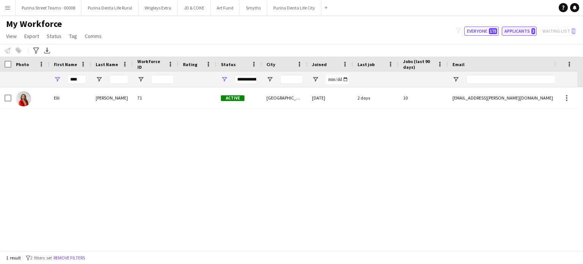
click at [528, 31] on button "Applicants 3" at bounding box center [519, 31] width 35 height 9
type input "**********"
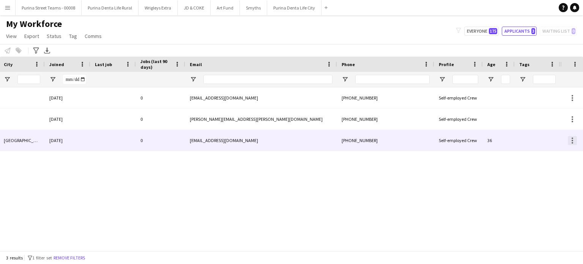
click at [574, 139] on div at bounding box center [572, 140] width 9 height 9
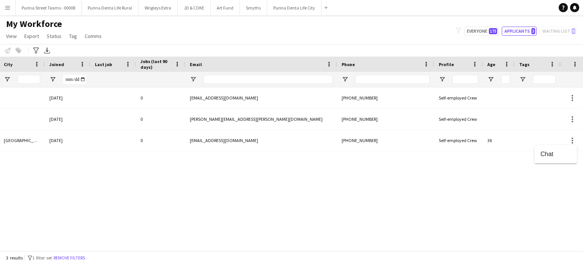
click at [451, 244] on div at bounding box center [291, 132] width 583 height 264
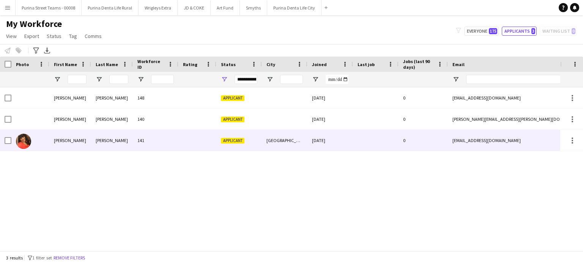
click at [59, 140] on div "[PERSON_NAME]" at bounding box center [70, 140] width 42 height 21
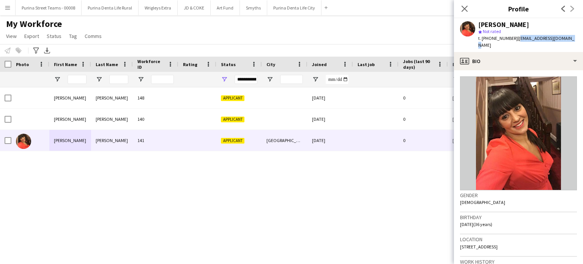
drag, startPoint x: 568, startPoint y: 37, endPoint x: 515, endPoint y: 40, distance: 53.6
click at [515, 40] on div "[PERSON_NAME] star Not rated t. [PHONE_NUMBER] | [EMAIL_ADDRESS][DOMAIN_NAME]" at bounding box center [518, 35] width 129 height 34
copy span "[EMAIL_ADDRESS][DOMAIN_NAME]"
click at [468, 9] on icon "Close pop-in" at bounding box center [464, 8] width 7 height 7
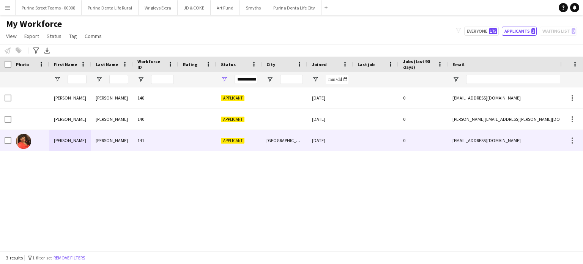
click at [226, 140] on span "Applicant" at bounding box center [233, 141] width 24 height 6
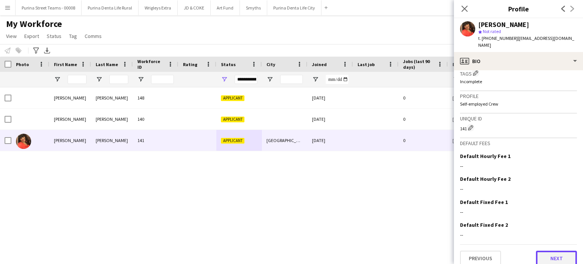
click at [541, 251] on button "Next" at bounding box center [556, 258] width 41 height 15
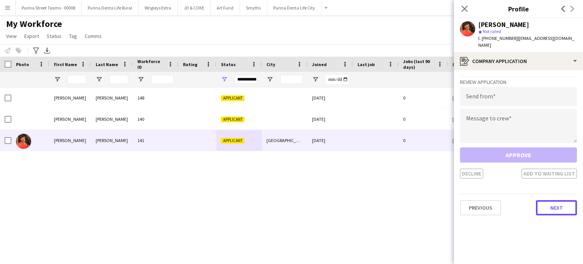
drag, startPoint x: 550, startPoint y: 198, endPoint x: 500, endPoint y: 227, distance: 58.2
click at [500, 227] on app-crew-profile-application "Review Application Send from Message to crew Approve Decline Add to waiting lis…" at bounding box center [518, 167] width 129 height 194
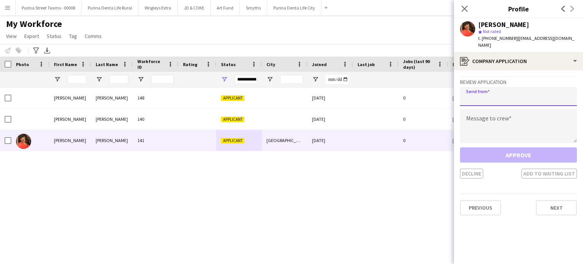
click at [497, 96] on input "email" at bounding box center [518, 96] width 117 height 19
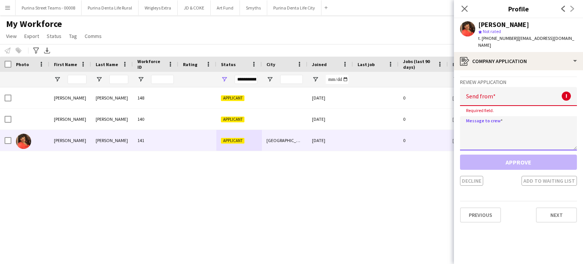
click at [489, 123] on textarea at bounding box center [518, 133] width 117 height 34
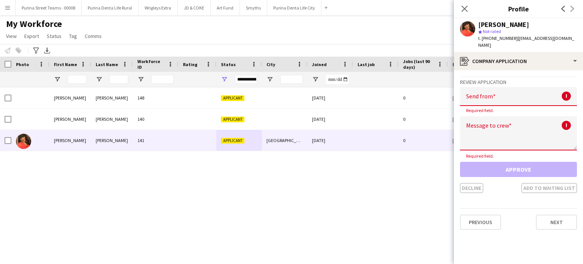
click at [501, 162] on div "Approve Decline Add to waiting list" at bounding box center [518, 177] width 117 height 31
click at [486, 90] on input "email" at bounding box center [518, 96] width 117 height 19
click at [568, 88] on input "email" at bounding box center [518, 96] width 117 height 19
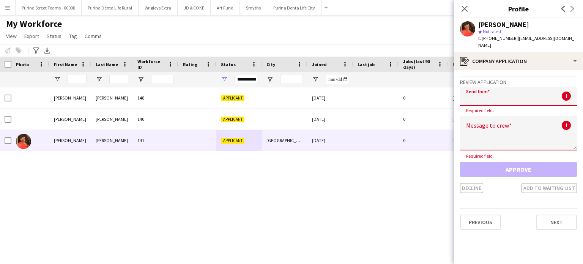
click at [568, 88] on input "email" at bounding box center [518, 96] width 117 height 19
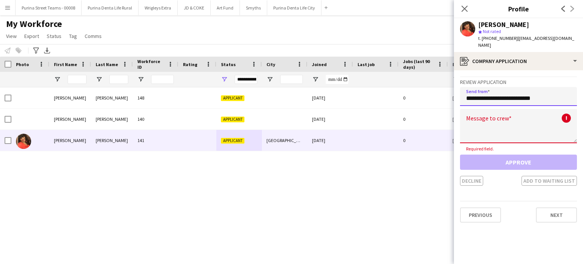
type input "**********"
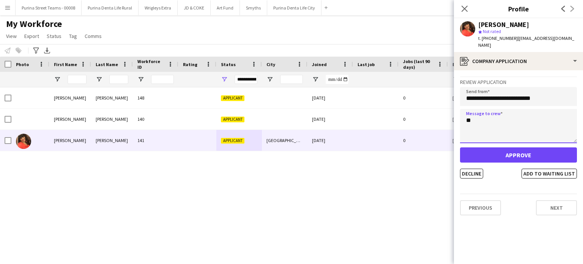
type textarea "*"
type textarea "**********"
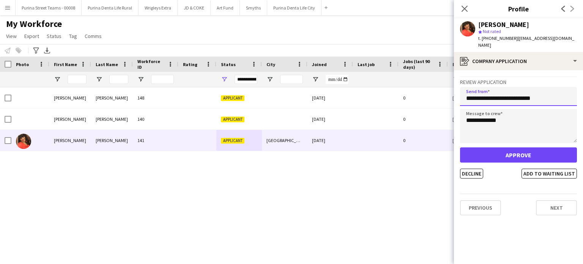
click at [521, 92] on input "**********" at bounding box center [518, 96] width 117 height 19
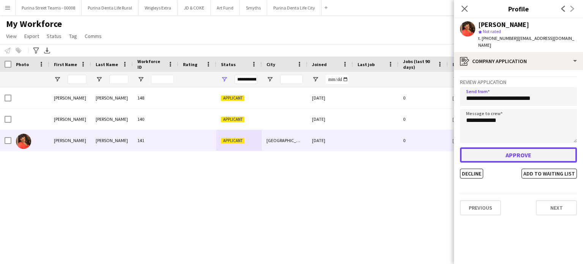
click at [522, 148] on button "Approve" at bounding box center [518, 154] width 117 height 15
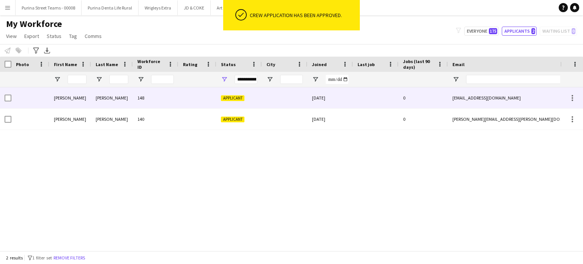
click at [89, 99] on div "[PERSON_NAME]" at bounding box center [70, 97] width 42 height 21
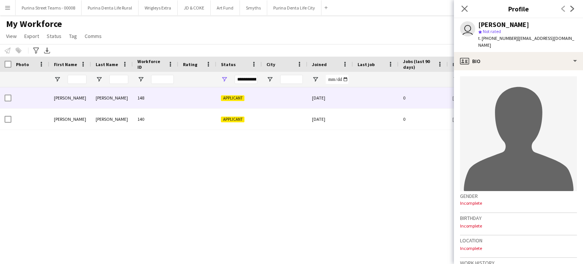
click at [94, 158] on div "Applicant [DATE] 0 [EMAIL_ADDRESS][DOMAIN_NAME] [PHONE_NUMBER] 148 [PERSON_NAME…" at bounding box center [280, 166] width 560 height 158
click at [155, 14] on button "Wrigleys Extra Close" at bounding box center [158, 7] width 39 height 15
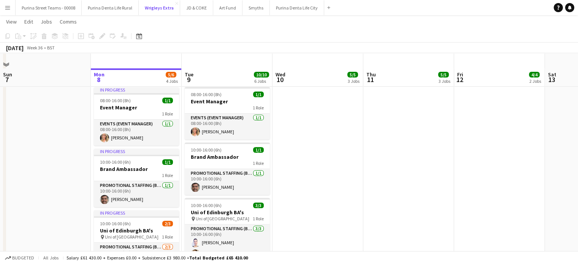
scroll to position [304, 0]
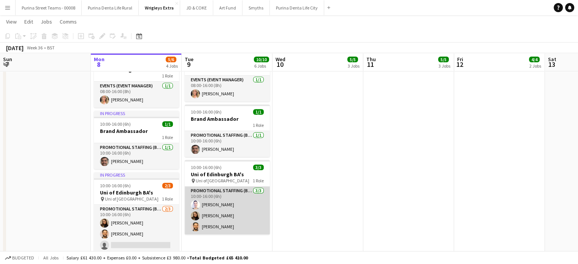
click at [213, 216] on app-card-role "Promotional Staffing (Brand Ambassadors) [DATE] 10:00-16:00 (6h) [PERSON_NAME] …" at bounding box center [227, 210] width 85 height 48
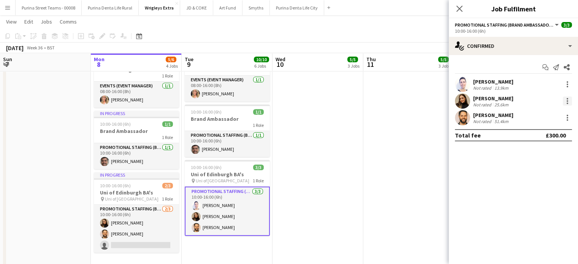
click at [567, 101] on div at bounding box center [567, 101] width 2 height 2
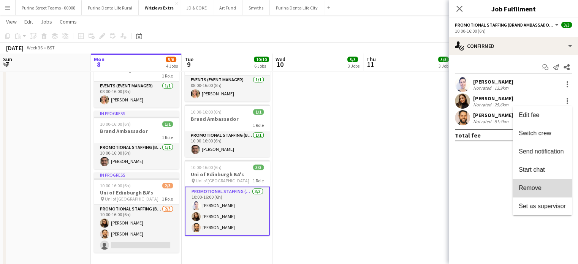
click at [551, 188] on span "Remove" at bounding box center [541, 188] width 47 height 7
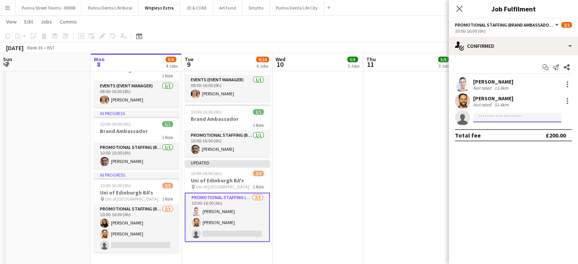
click at [504, 115] on input at bounding box center [517, 117] width 88 height 9
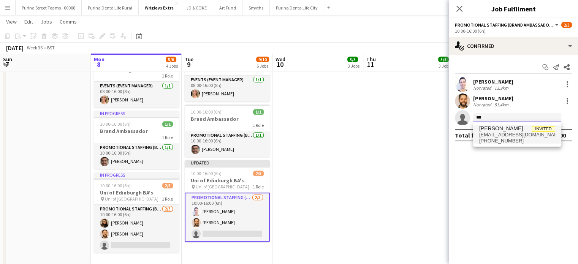
type input "***"
click at [504, 130] on span "[PERSON_NAME]" at bounding box center [501, 128] width 44 height 6
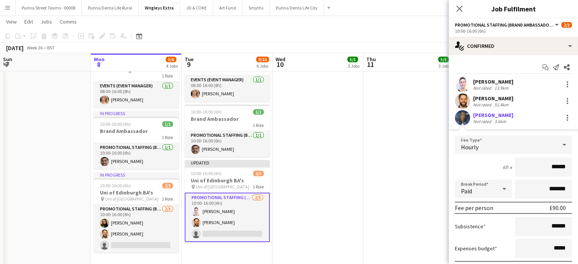
click at [463, 115] on app-user-avatar at bounding box center [462, 117] width 15 height 15
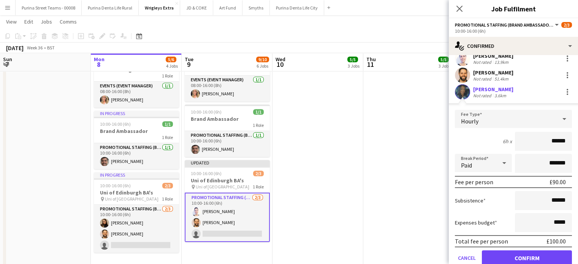
scroll to position [55, 0]
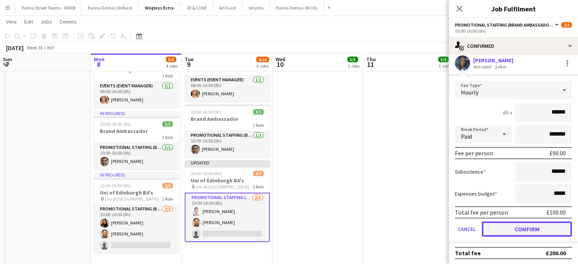
click at [526, 230] on button "Confirm" at bounding box center [526, 228] width 90 height 15
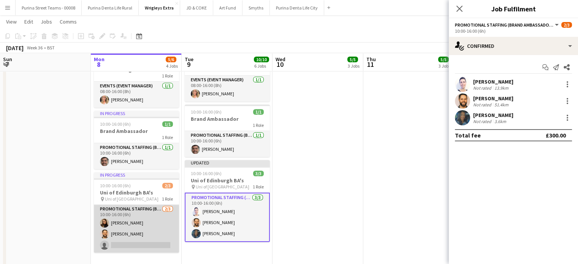
click at [132, 245] on app-card-role "Promotional Staffing (Brand Ambassadors) [DATE] 10:00-16:00 (6h) [PERSON_NAME] …" at bounding box center [136, 229] width 85 height 48
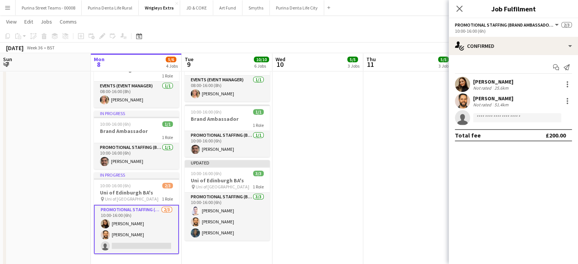
click at [518, 112] on app-invite-slot "single-neutral-actions" at bounding box center [512, 117] width 129 height 15
click at [518, 116] on input at bounding box center [517, 117] width 88 height 9
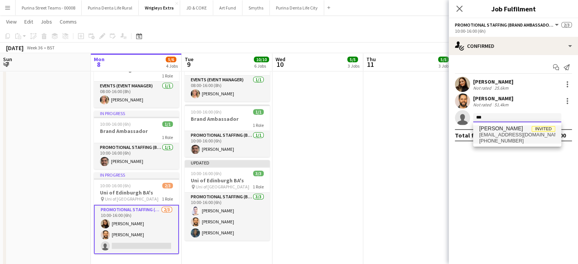
type input "***"
click at [520, 139] on span "[PHONE_NUMBER]" at bounding box center [517, 141] width 76 height 6
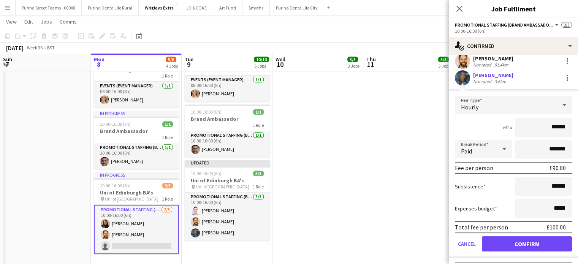
scroll to position [55, 0]
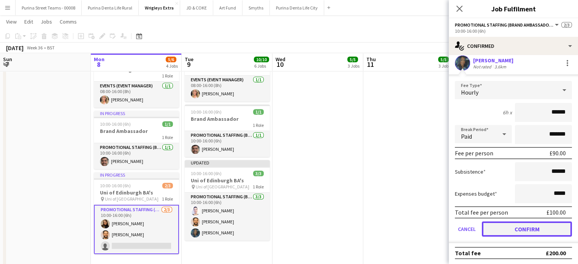
click at [535, 230] on button "Confirm" at bounding box center [526, 228] width 90 height 15
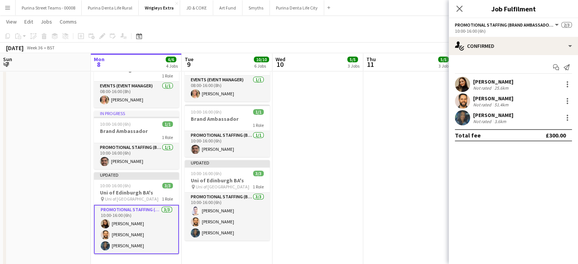
scroll to position [0, 0]
click at [364, 155] on app-date-cell at bounding box center [408, 161] width 91 height 230
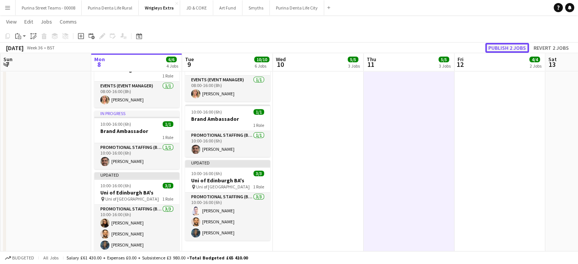
click at [503, 46] on button "Publish 2 jobs" at bounding box center [507, 48] width 44 height 10
